Goal: Transaction & Acquisition: Complete application form

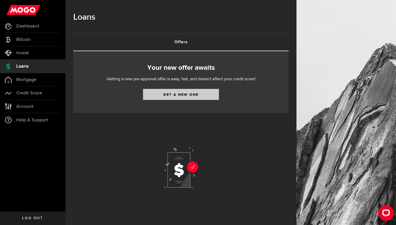
click at [171, 93] on link "Get a new one" at bounding box center [181, 94] width 76 height 11
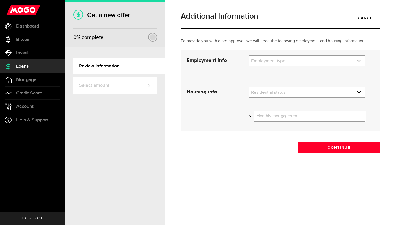
click at [268, 59] on link "expand select" at bounding box center [307, 61] width 116 height 10
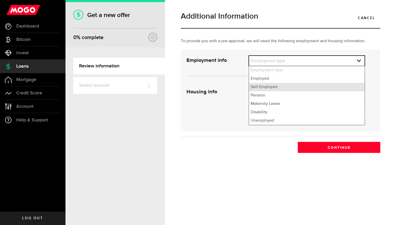
click at [267, 85] on li "Self-Employed" at bounding box center [307, 87] width 116 height 8
select select "Self-Employed"
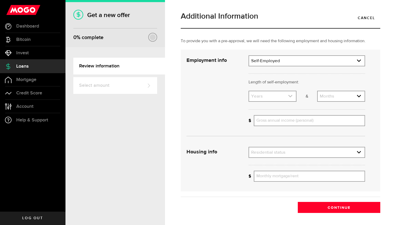
click at [272, 96] on link "expand select" at bounding box center [272, 96] width 47 height 10
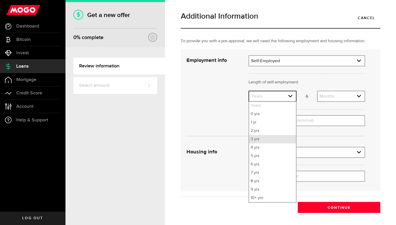
click at [266, 138] on li "3 yrs" at bounding box center [272, 139] width 47 height 8
select select "3"
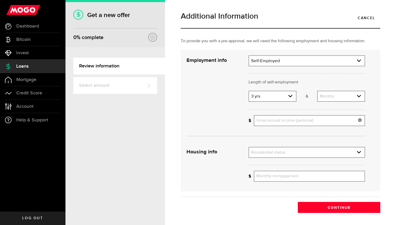
click at [269, 122] on input "Gross annual income (personal)" at bounding box center [309, 120] width 111 height 11
type input "7"
type input "100,000"
click at [291, 152] on link "expand select" at bounding box center [307, 152] width 116 height 10
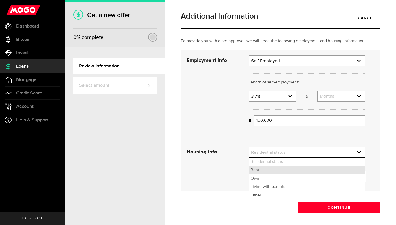
click at [276, 170] on li "Rent" at bounding box center [307, 170] width 116 height 8
select select "Rent"
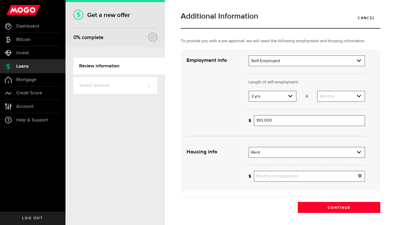
click at [274, 177] on input "Monthly mortgage/rent" at bounding box center [309, 176] width 111 height 11
type input "2,780"
click at [342, 209] on button "Continue" at bounding box center [339, 207] width 83 height 11
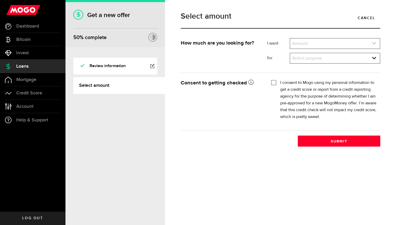
click at [311, 44] on link "expand select" at bounding box center [335, 44] width 90 height 10
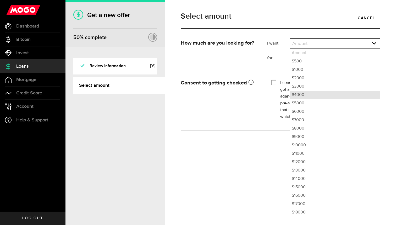
click at [306, 94] on li "$4000" at bounding box center [335, 95] width 90 height 8
select select "4000"
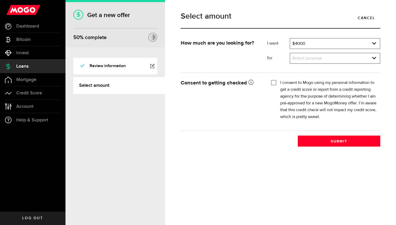
click at [316, 64] on div "I want Amount How much credit would you like? $4000 Amount $500 $1000 $2000 $30…" at bounding box center [323, 52] width 121 height 29
click at [317, 59] on link "expand select" at bounding box center [335, 58] width 90 height 10
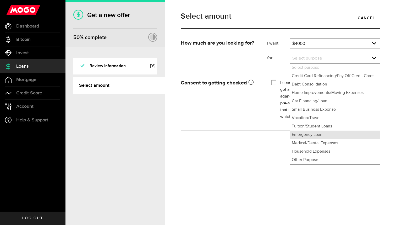
click at [309, 132] on li "Emergency Loan" at bounding box center [335, 135] width 90 height 8
select select "Emergency Loan"
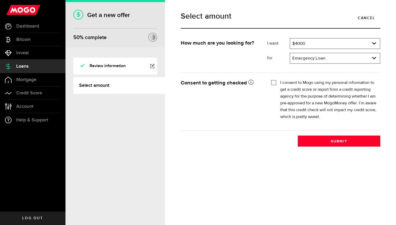
click at [274, 82] on input "I consent to Mogo using my personal information to get a credit score or report…" at bounding box center [273, 81] width 5 height 5
checkbox input "true"
click at [313, 138] on button "Submit" at bounding box center [339, 141] width 83 height 11
